Goal: Task Accomplishment & Management: Manage account settings

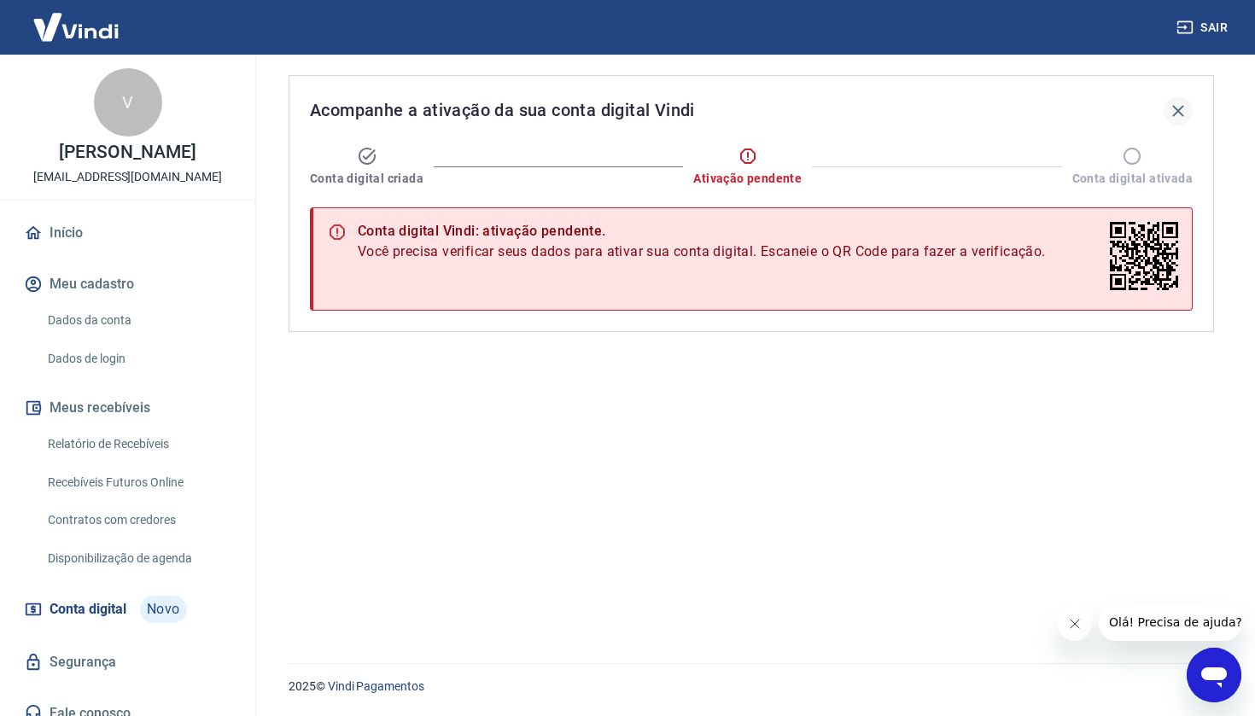
click at [1174, 114] on icon "button" at bounding box center [1178, 111] width 20 height 20
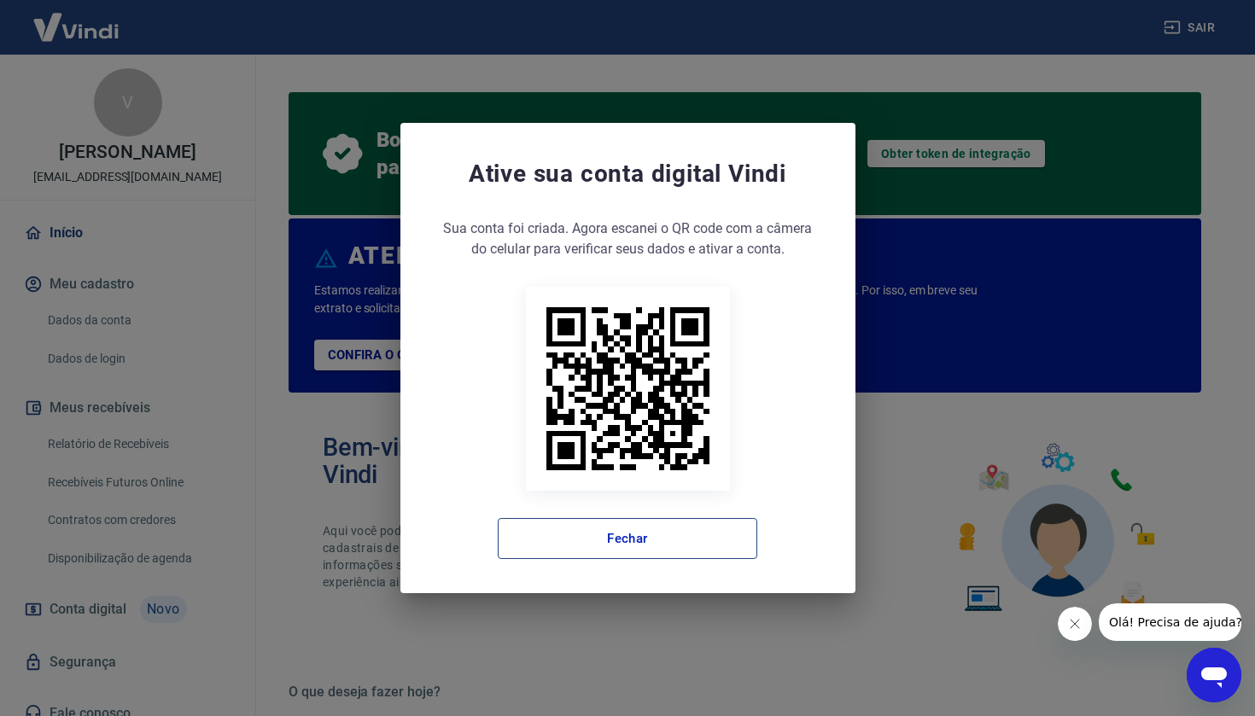
click at [685, 550] on button "Fechar" at bounding box center [628, 538] width 260 height 41
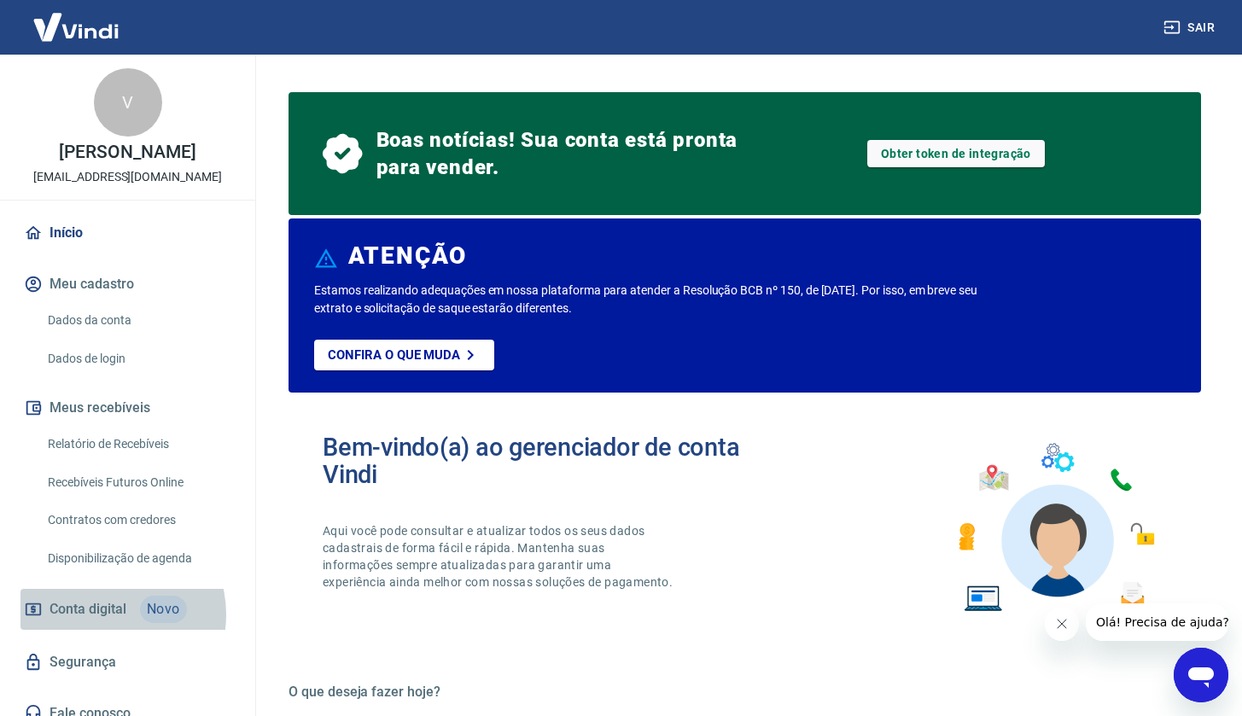
click at [108, 612] on span "Conta digital" at bounding box center [88, 610] width 77 height 24
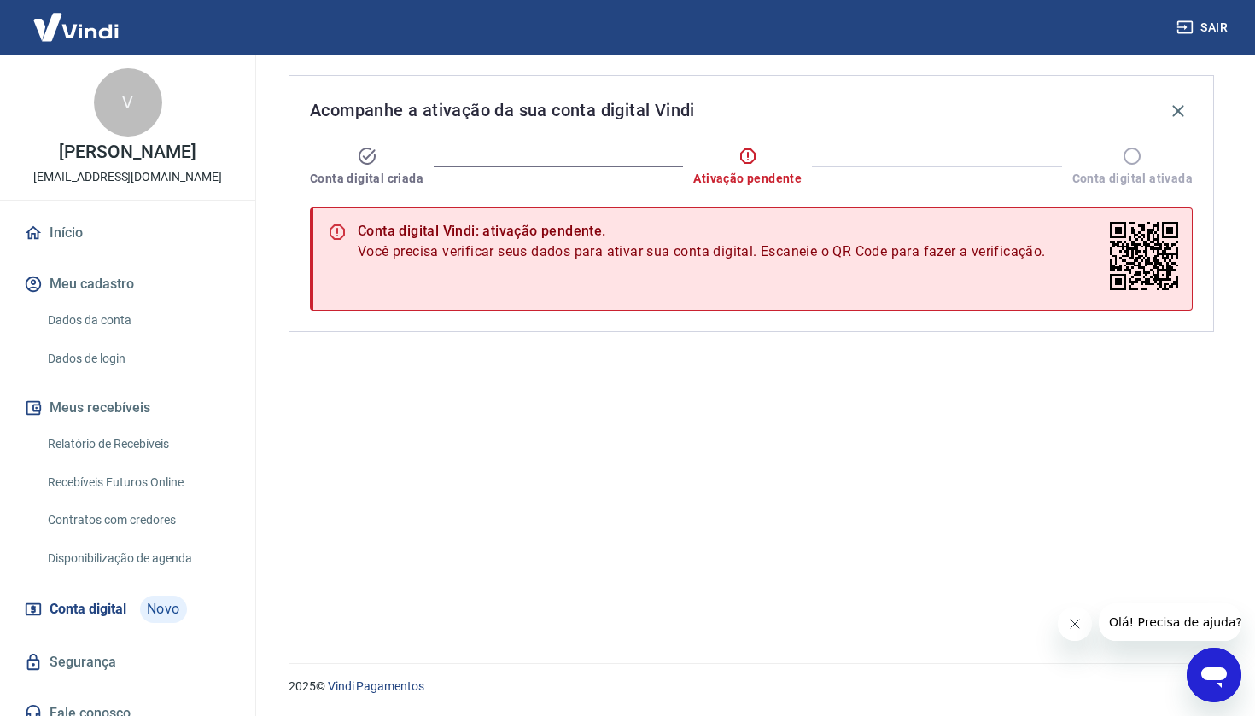
click at [63, 235] on link "Início" at bounding box center [127, 233] width 214 height 38
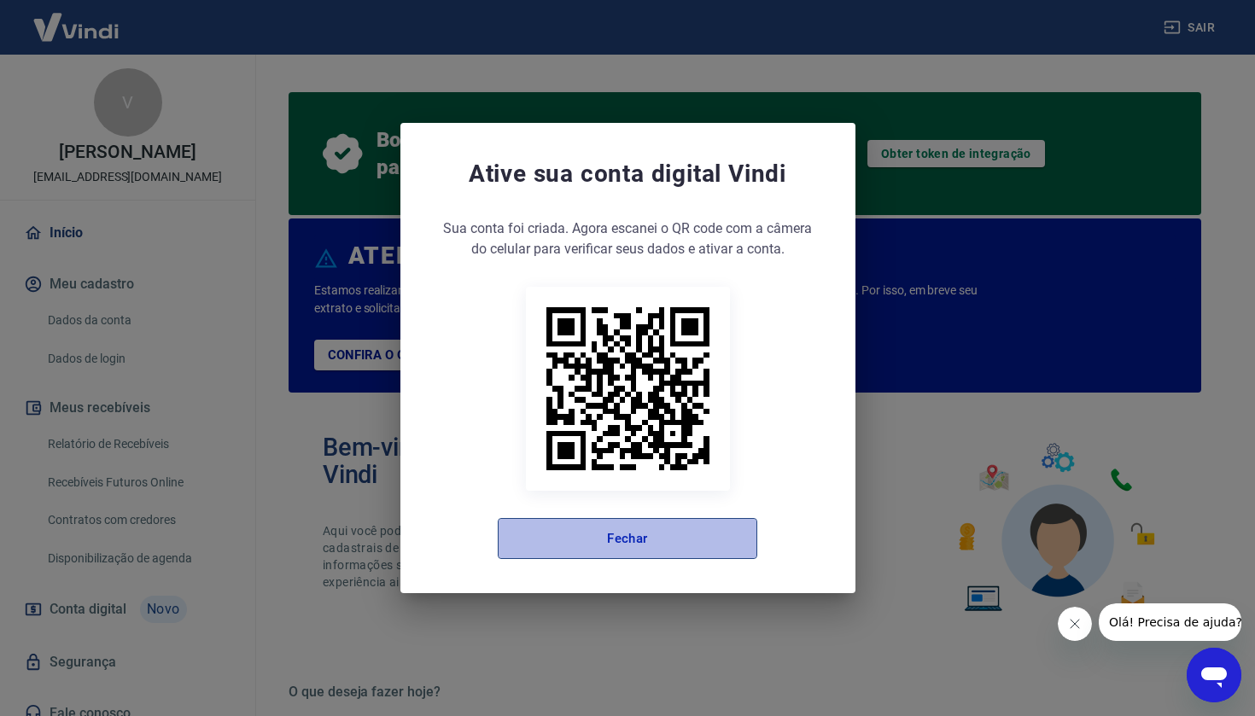
click at [674, 532] on button "Fechar" at bounding box center [628, 538] width 260 height 41
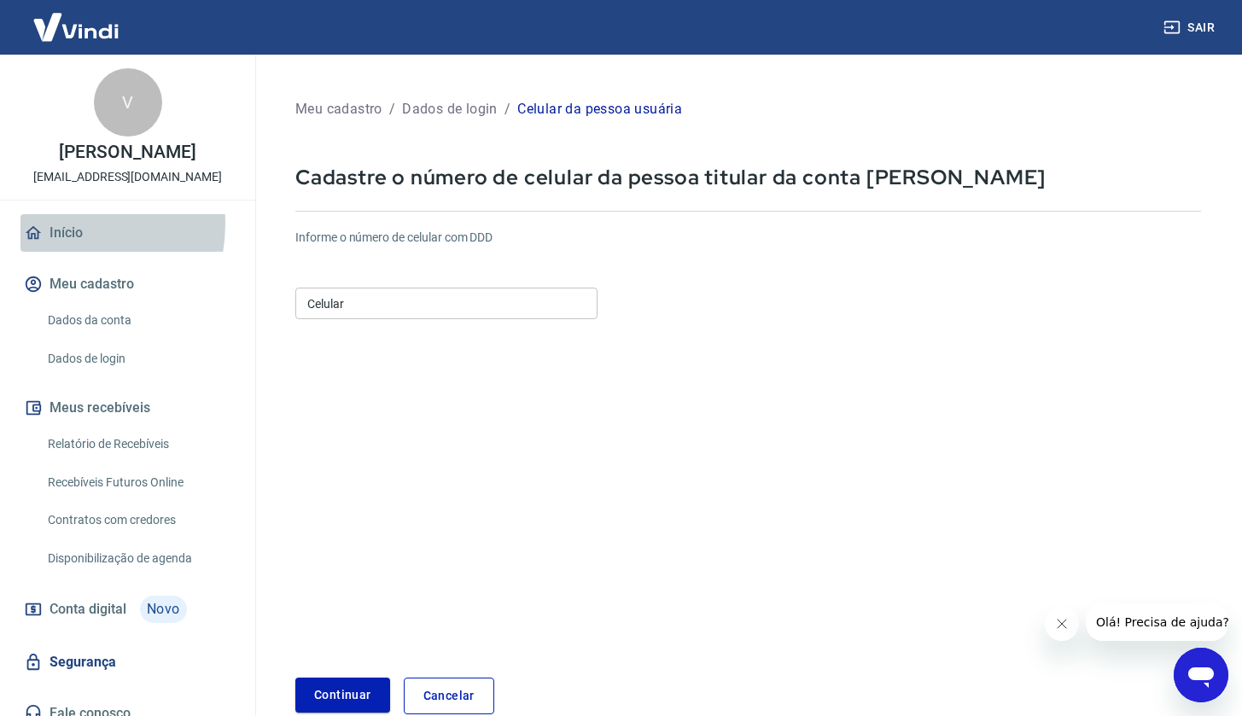
click at [55, 224] on link "Início" at bounding box center [127, 233] width 214 height 38
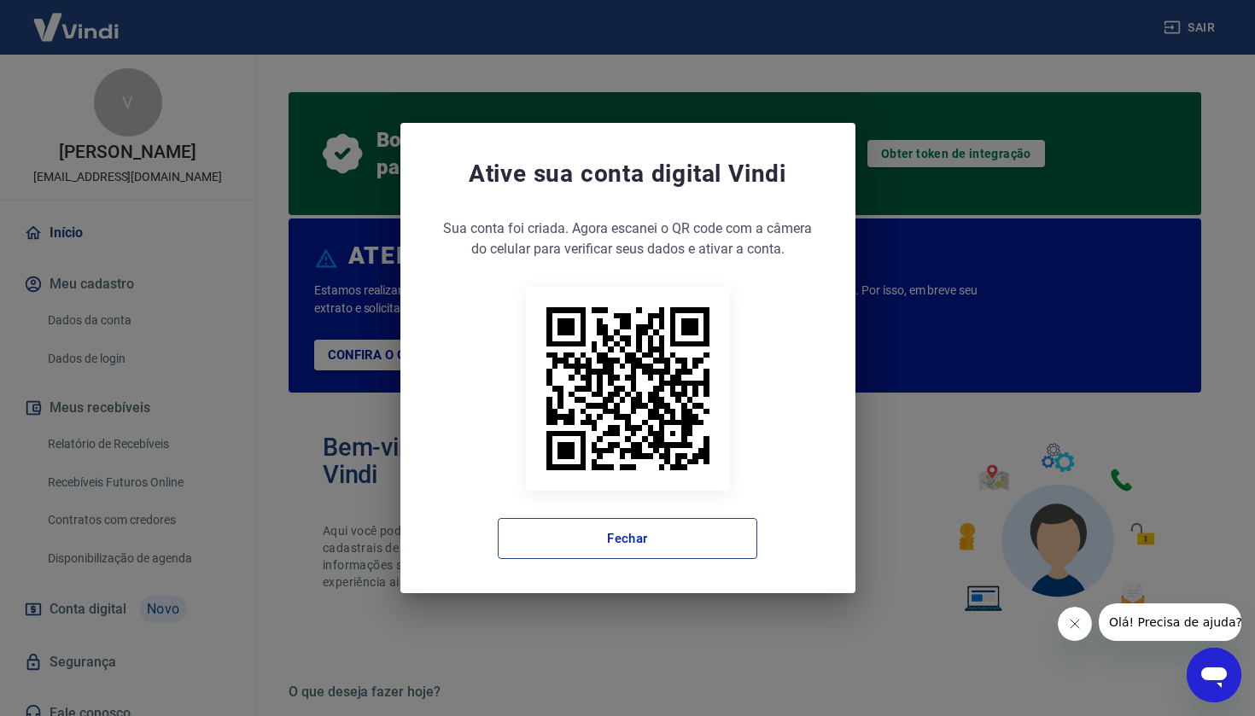
click at [594, 557] on button "Fechar" at bounding box center [628, 538] width 260 height 41
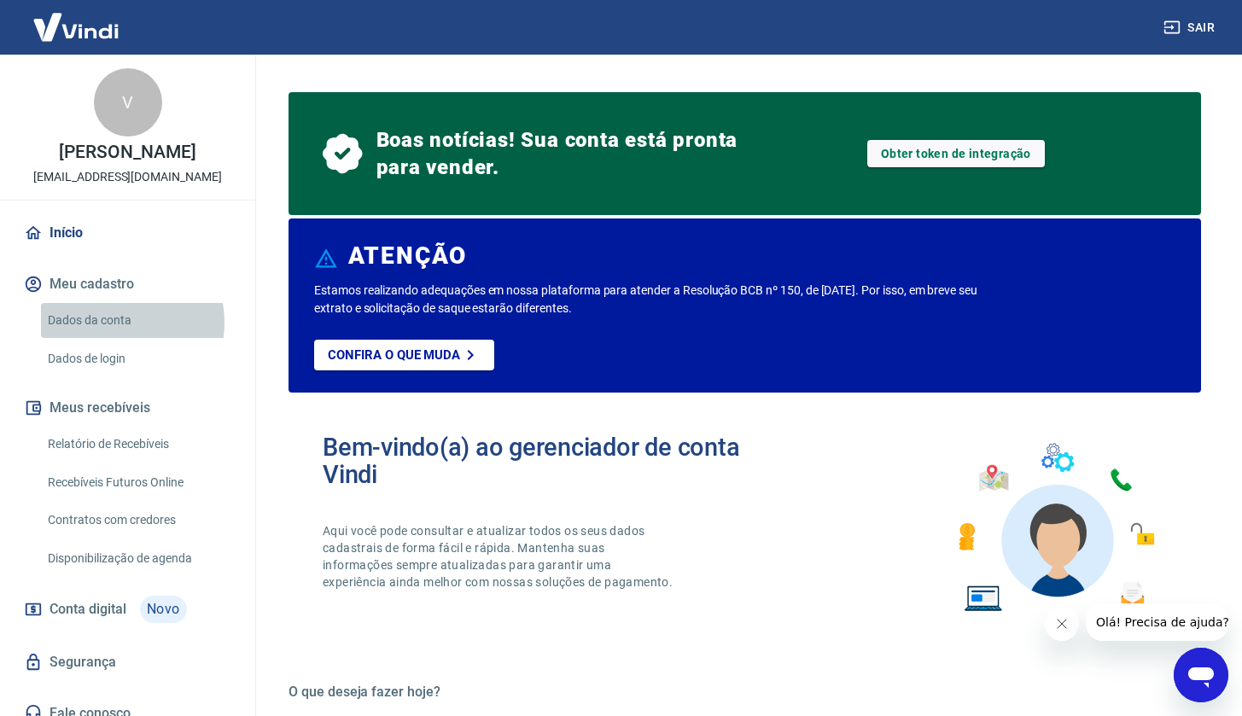
click at [109, 323] on link "Dados da conta" at bounding box center [138, 320] width 194 height 35
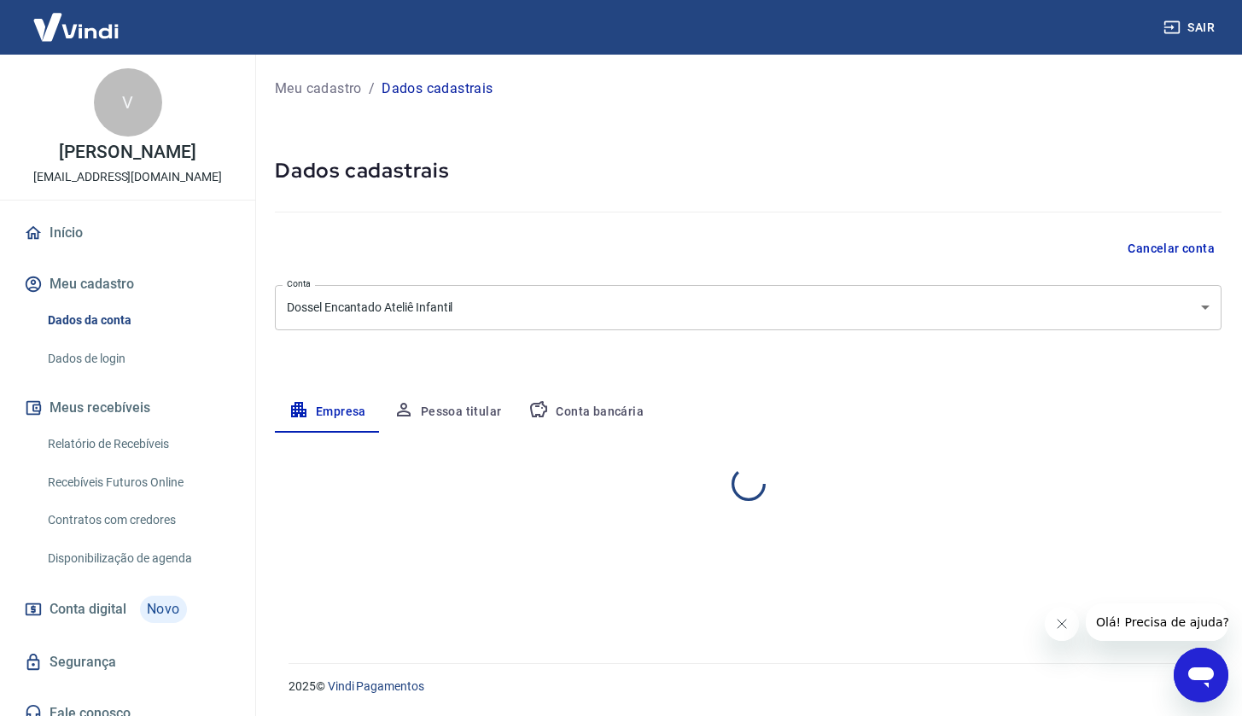
select select "PR"
select select "business"
